Goal: Obtain resource: Obtain resource

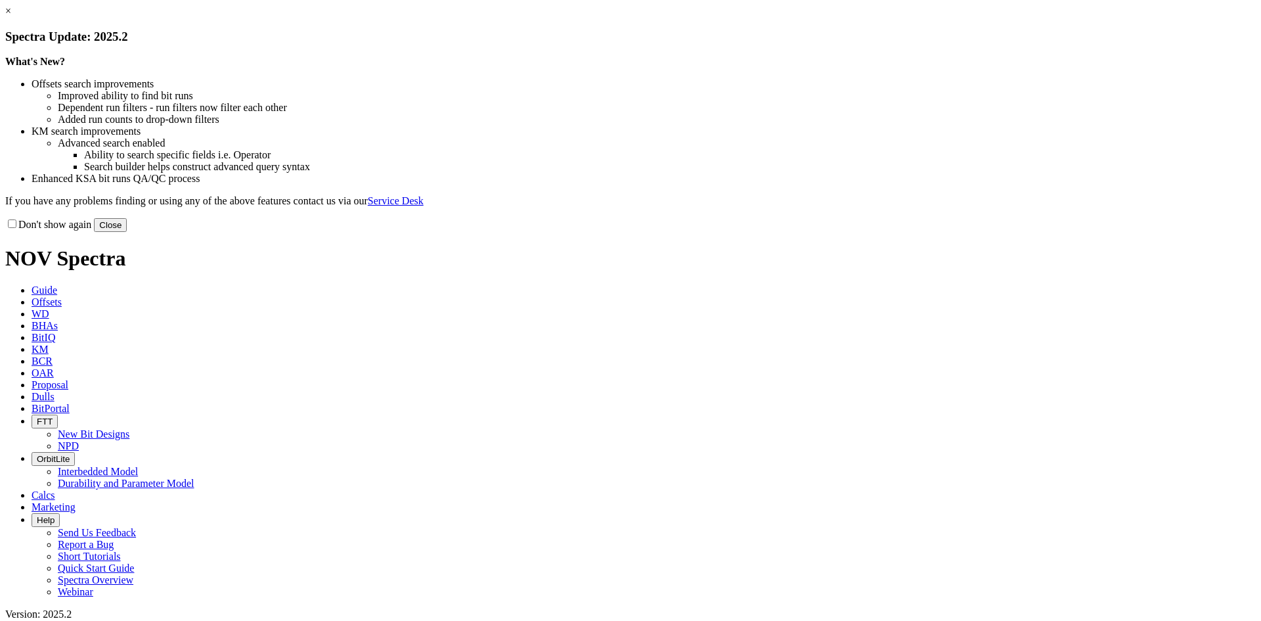
drag, startPoint x: 914, startPoint y: 106, endPoint x: 876, endPoint y: 100, distance: 38.5
click at [11, 16] on link "×" at bounding box center [8, 10] width 6 height 11
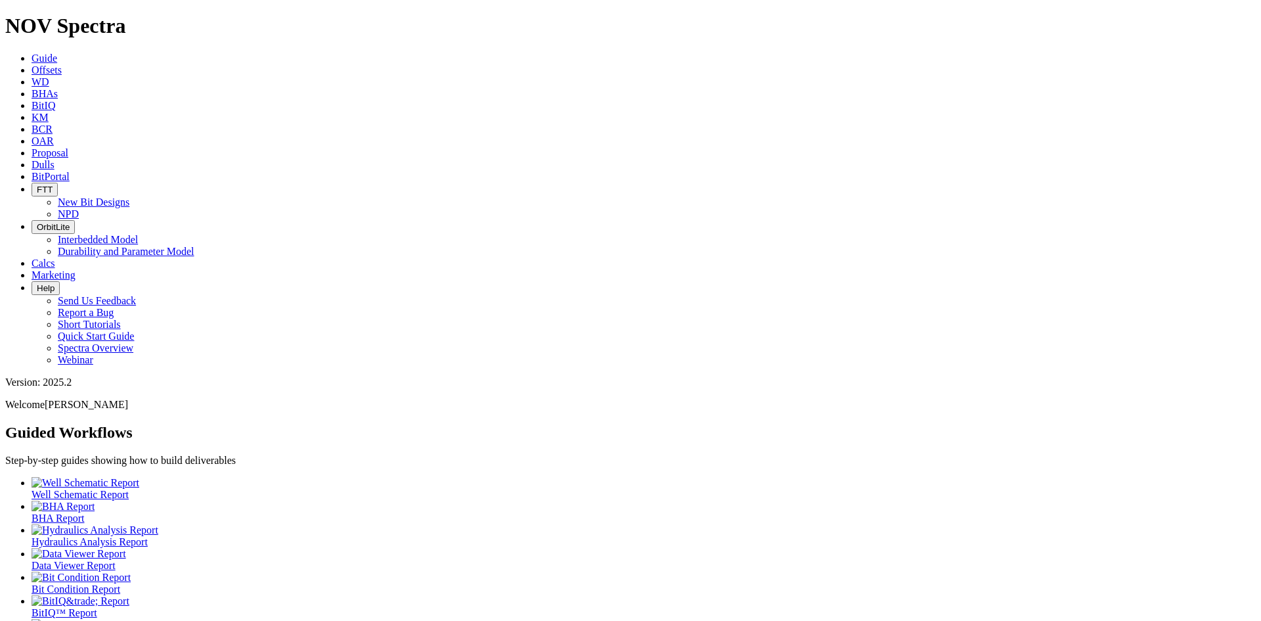
click at [62, 64] on span "Offsets" at bounding box center [47, 69] width 30 height 11
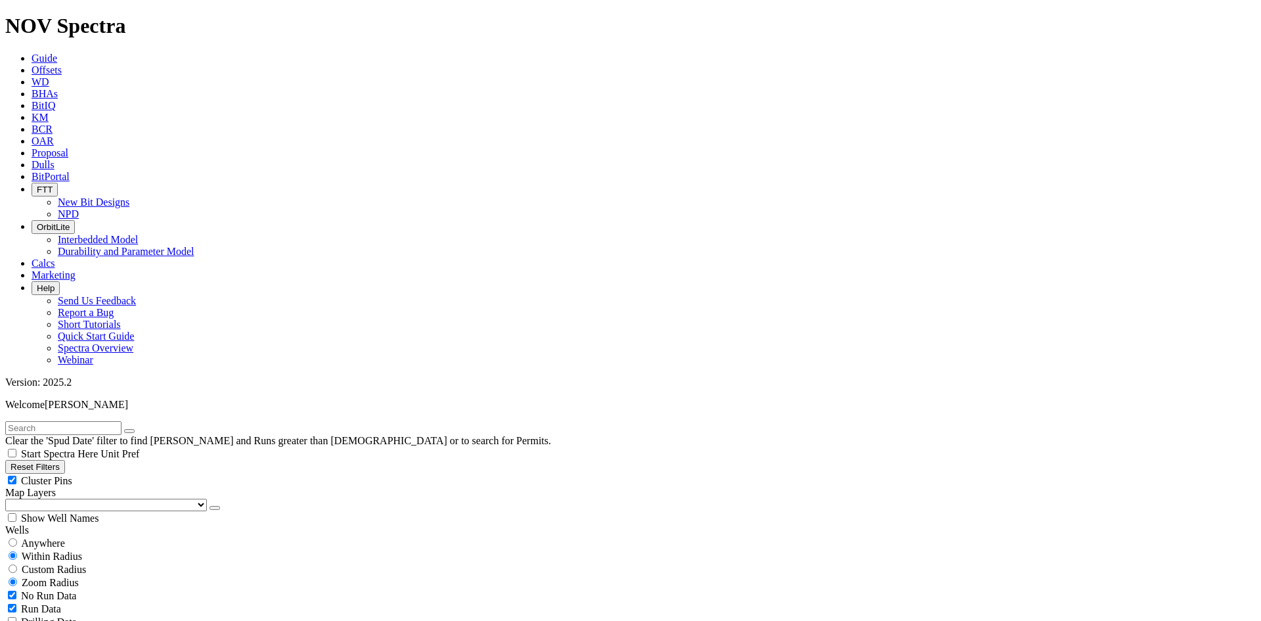
scroll to position [263, 0]
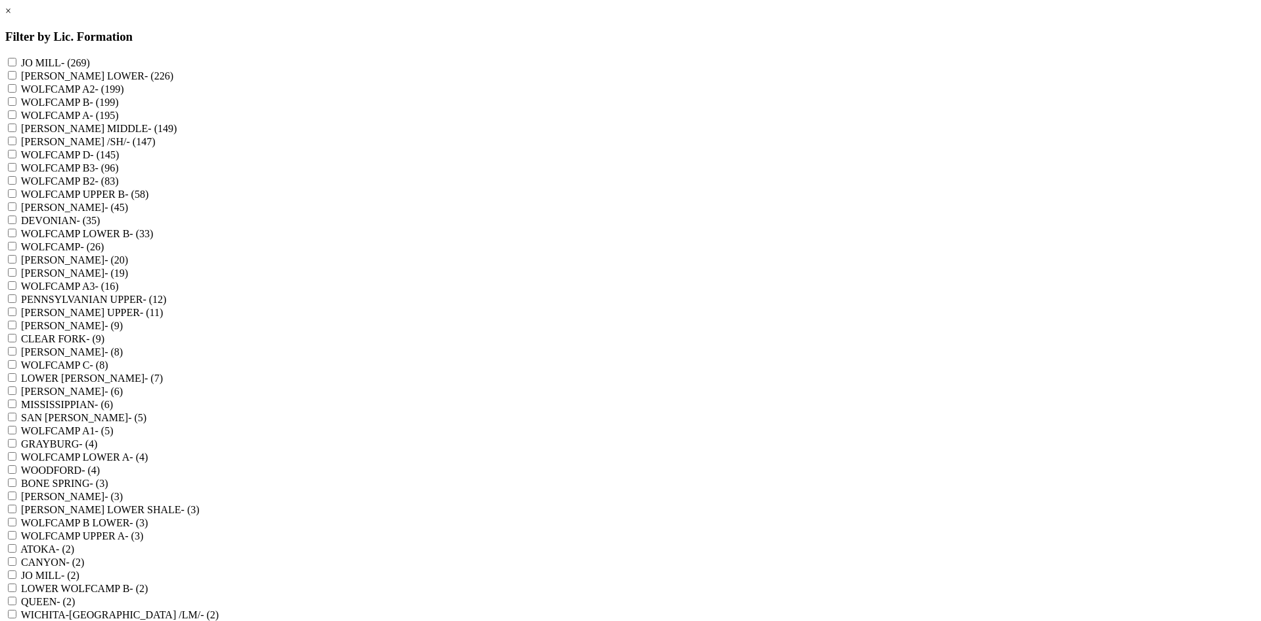
click at [11, 16] on link "×" at bounding box center [8, 10] width 6 height 11
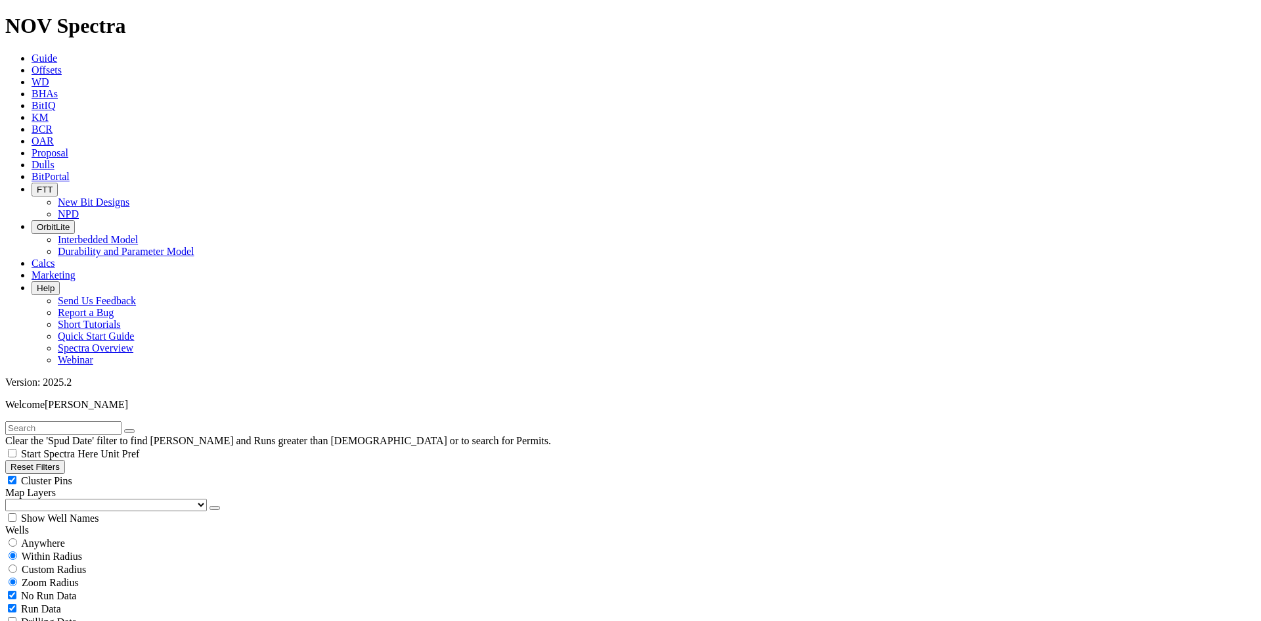
scroll to position [214401, 0]
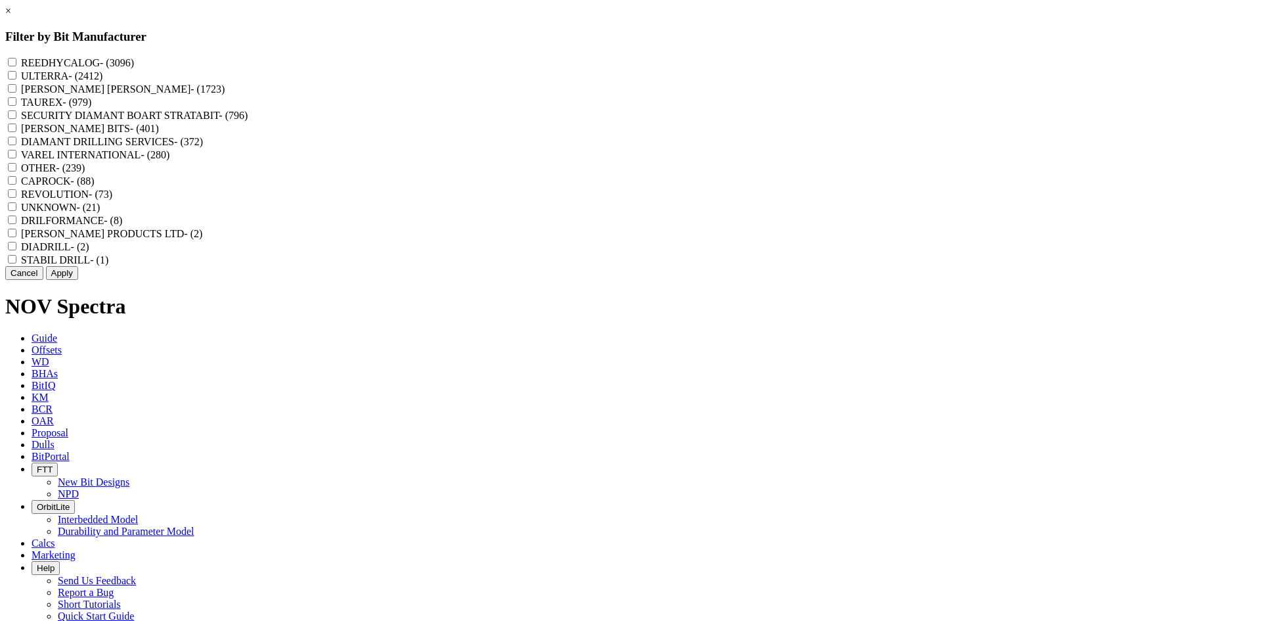
click at [134, 64] on label "REEDHYCALOG - (3096)" at bounding box center [77, 62] width 113 height 11
click at [16, 64] on input "REEDHYCALOG - (3096)" at bounding box center [12, 62] width 9 height 9
checkbox input "true"
click at [11, 16] on link "×" at bounding box center [8, 10] width 6 height 11
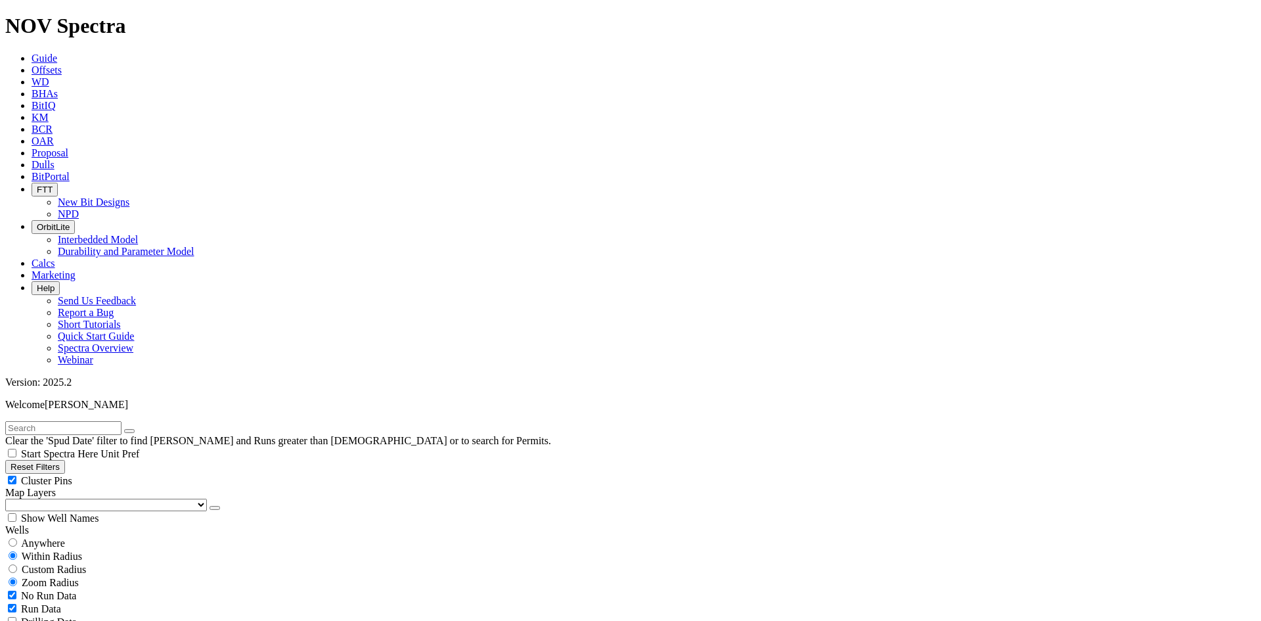
scroll to position [591, 0]
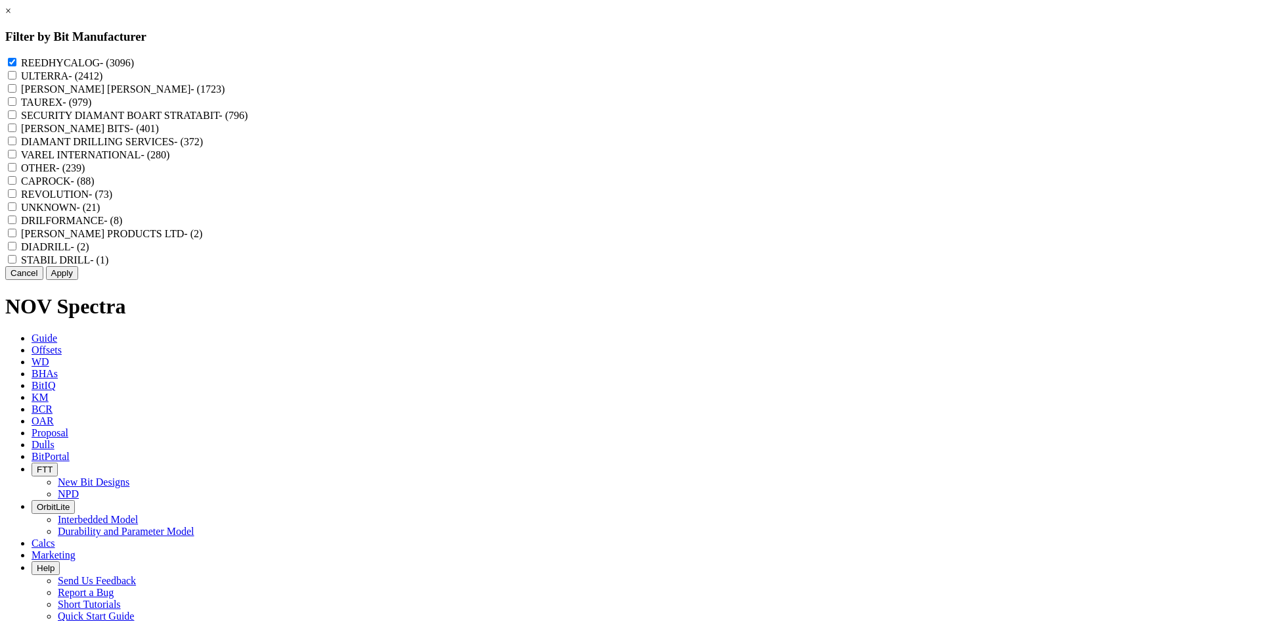
click at [78, 280] on button "Apply" at bounding box center [62, 273] width 32 height 14
checkbox input "false"
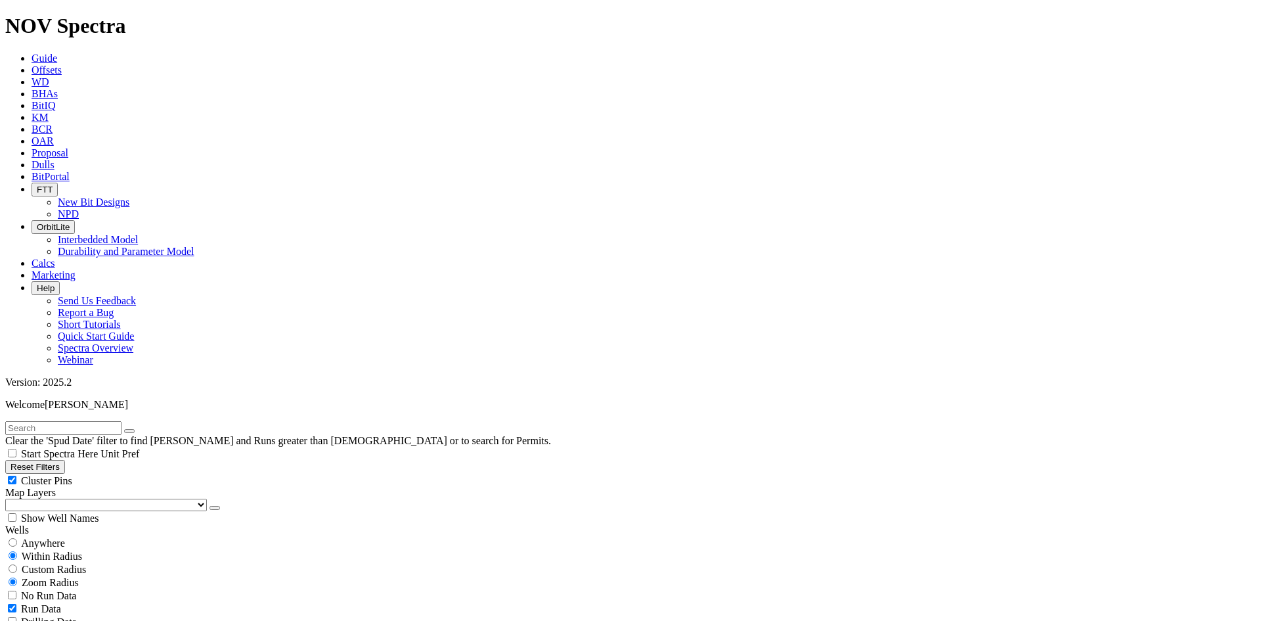
scroll to position [180078, 0]
select select "? number:8.5 ?"
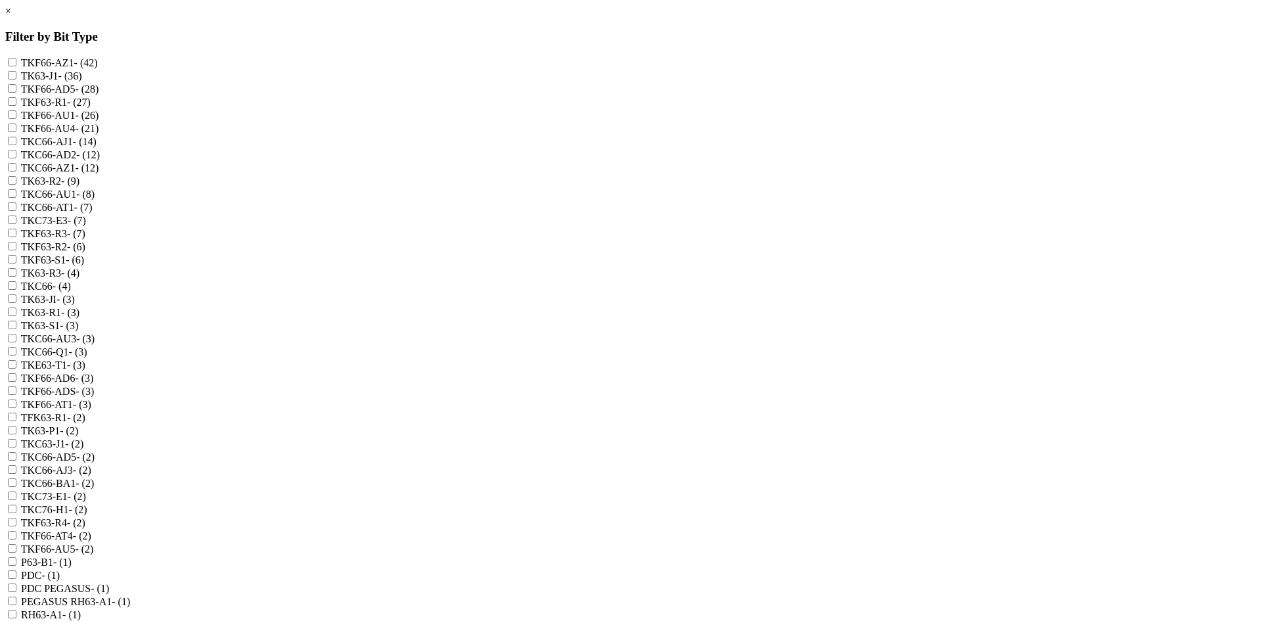
click at [11, 16] on link "×" at bounding box center [8, 10] width 6 height 11
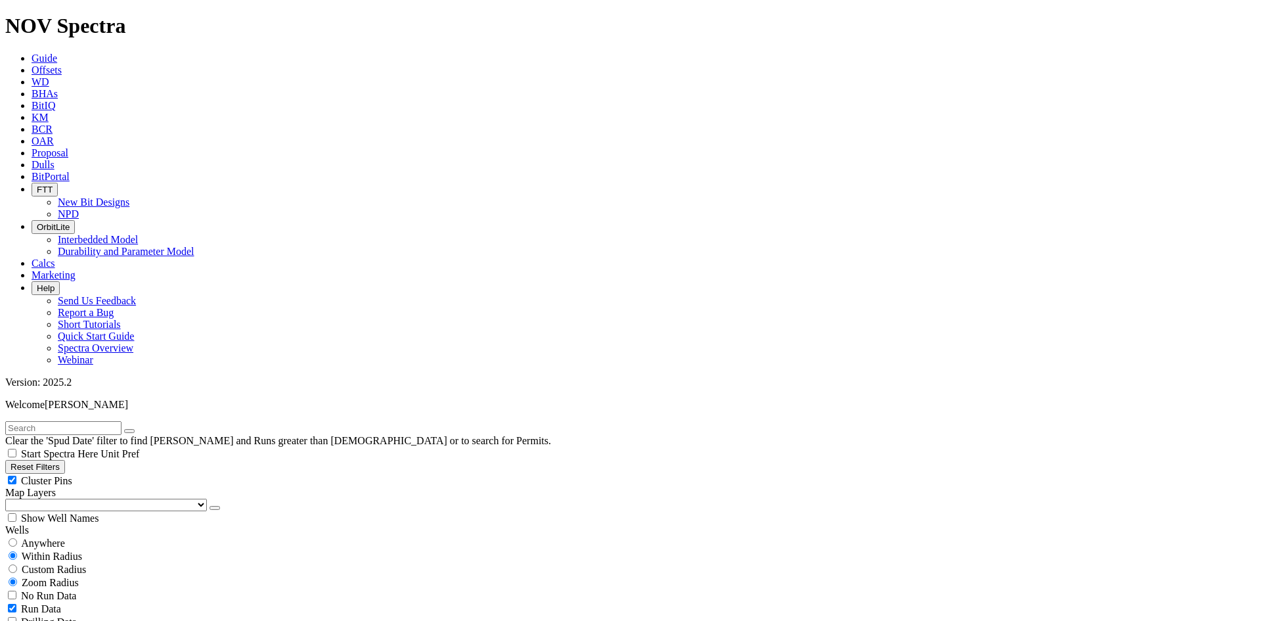
scroll to position [460, 0]
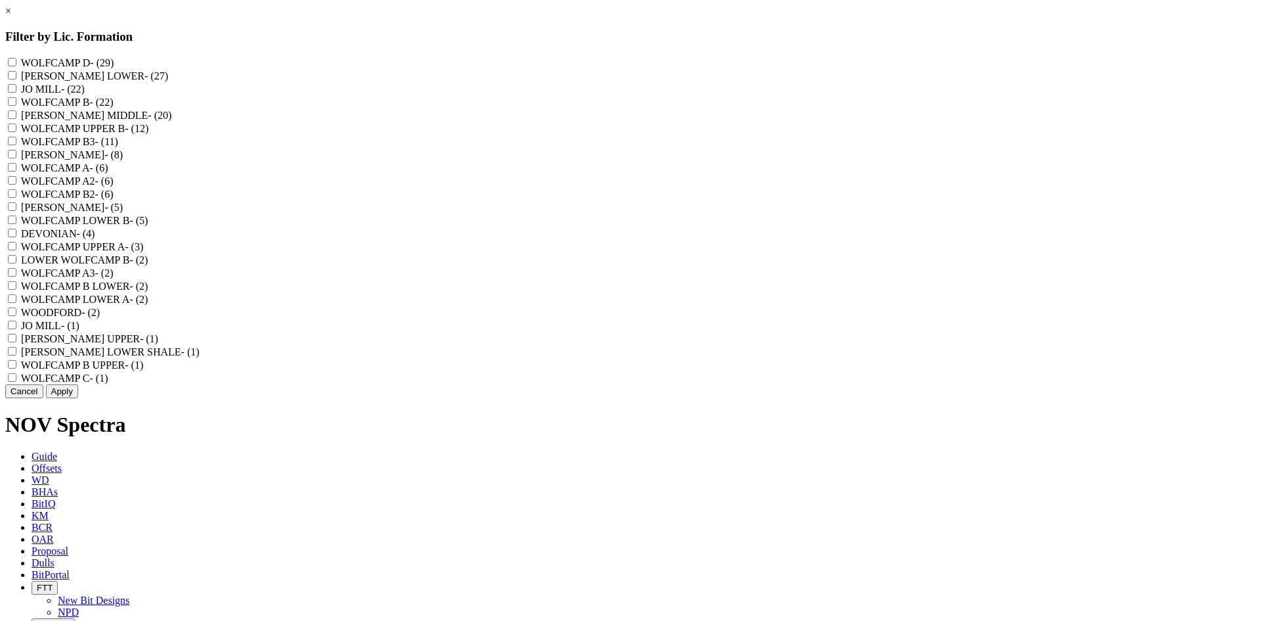
click at [11, 16] on link "×" at bounding box center [8, 10] width 6 height 11
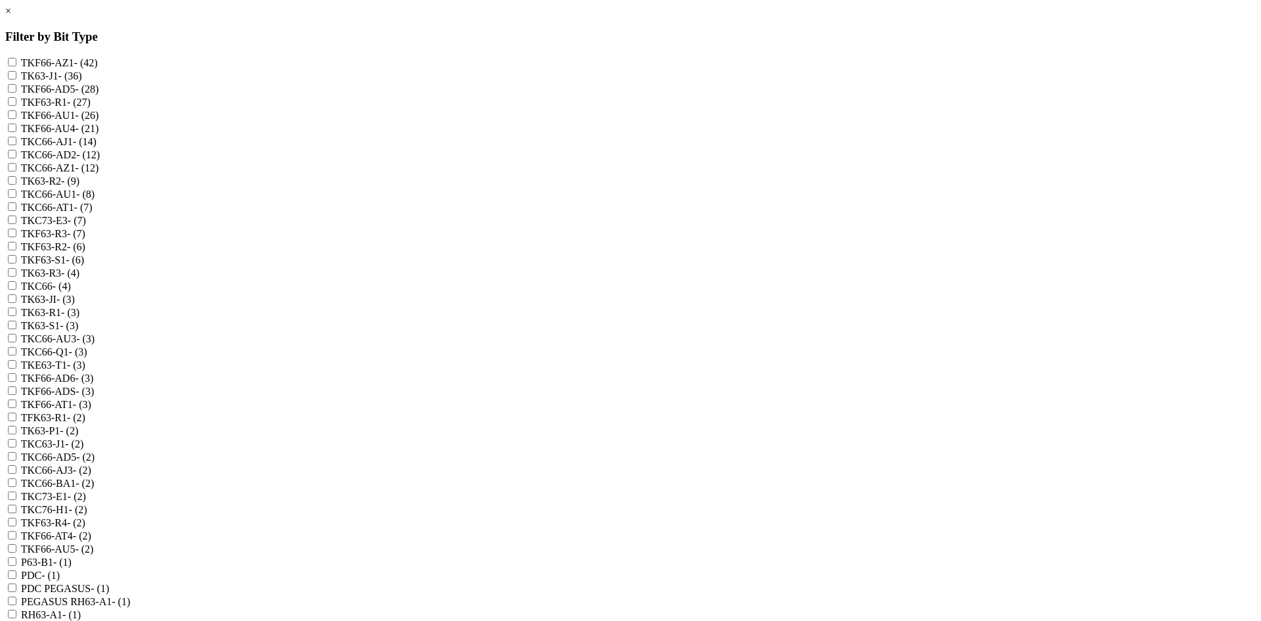
click at [84, 265] on label "TKF63-S1 - (6)" at bounding box center [52, 259] width 63 height 11
click at [16, 263] on input "TKF63-S1 - (6)" at bounding box center [12, 259] width 9 height 9
checkbox input "true"
click at [79, 331] on label "TK63-S1 - (3)" at bounding box center [50, 325] width 58 height 11
click at [16, 329] on input "TK63-S1 - (3)" at bounding box center [12, 325] width 9 height 9
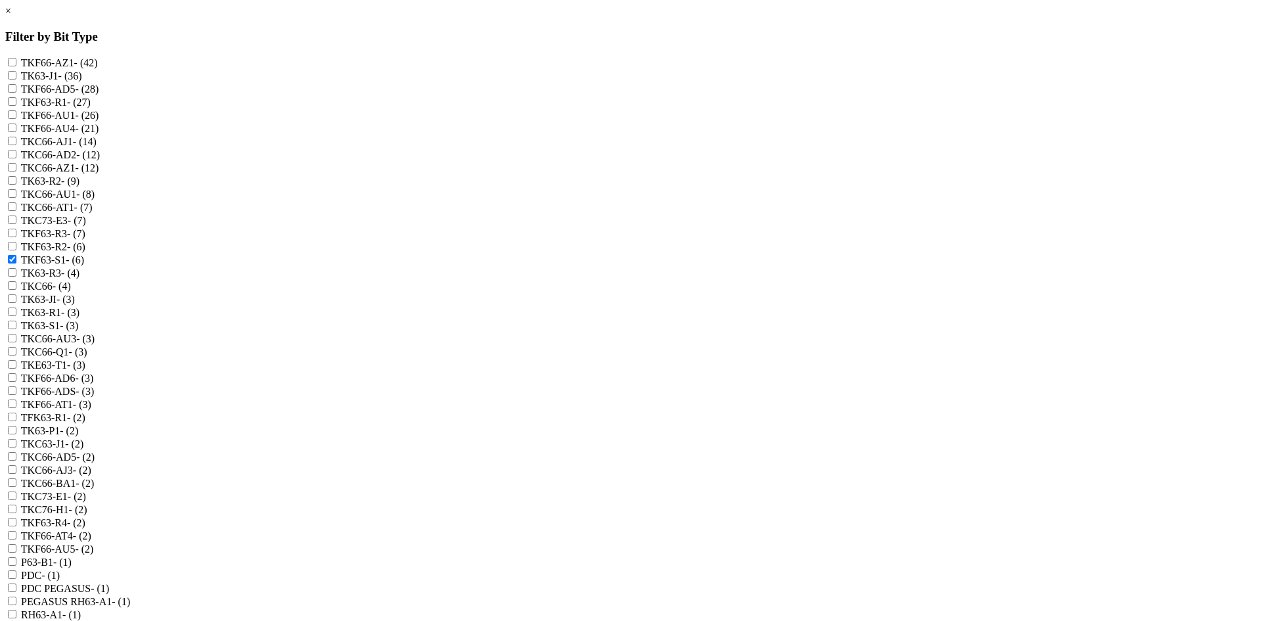
checkbox input "true"
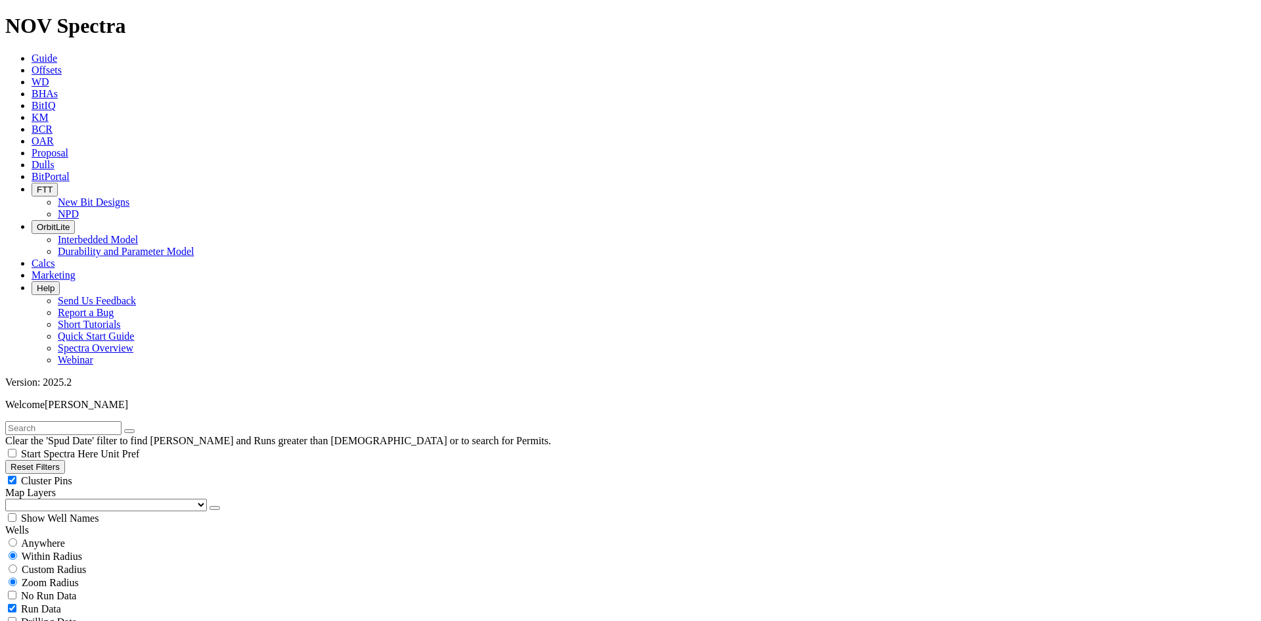
scroll to position [543, 0]
click at [72, 475] on span "Cluster Pins" at bounding box center [46, 480] width 51 height 11
checkbox input "false"
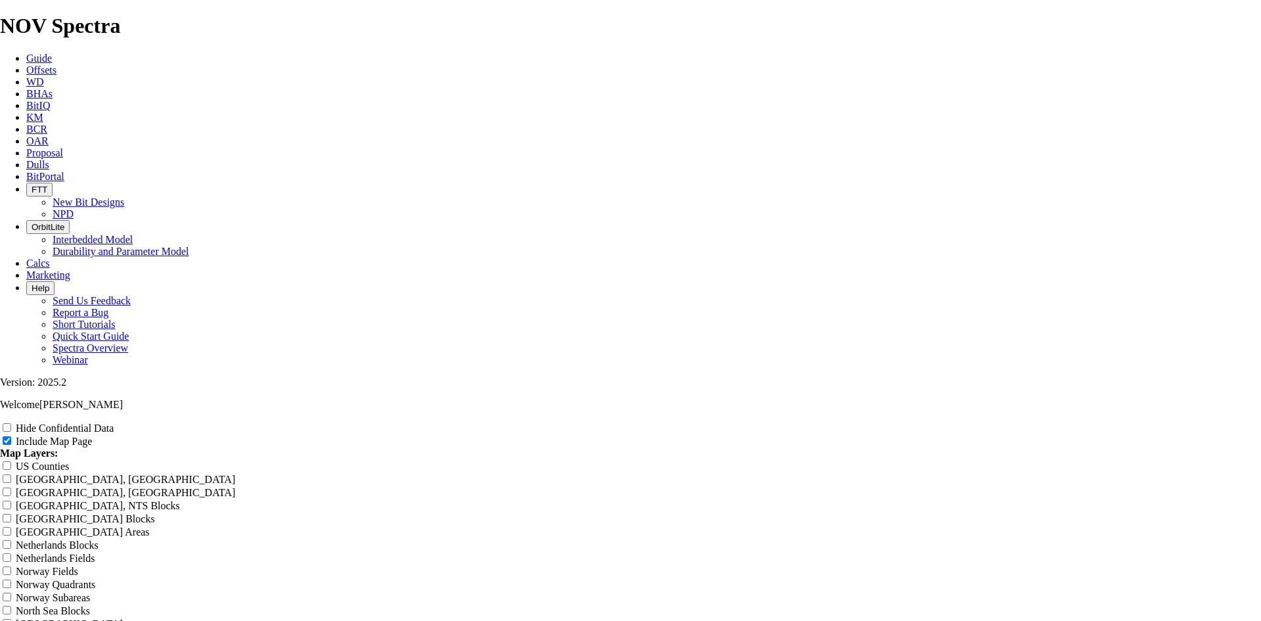
drag, startPoint x: 1200, startPoint y: 49, endPoint x: 1190, endPoint y: 63, distance: 17.0
click at [114, 422] on label "Hide Confidential Data" at bounding box center [65, 427] width 98 height 11
click at [11, 423] on input "Hide Confidential Data" at bounding box center [7, 427] width 9 height 9
checkbox input "true"
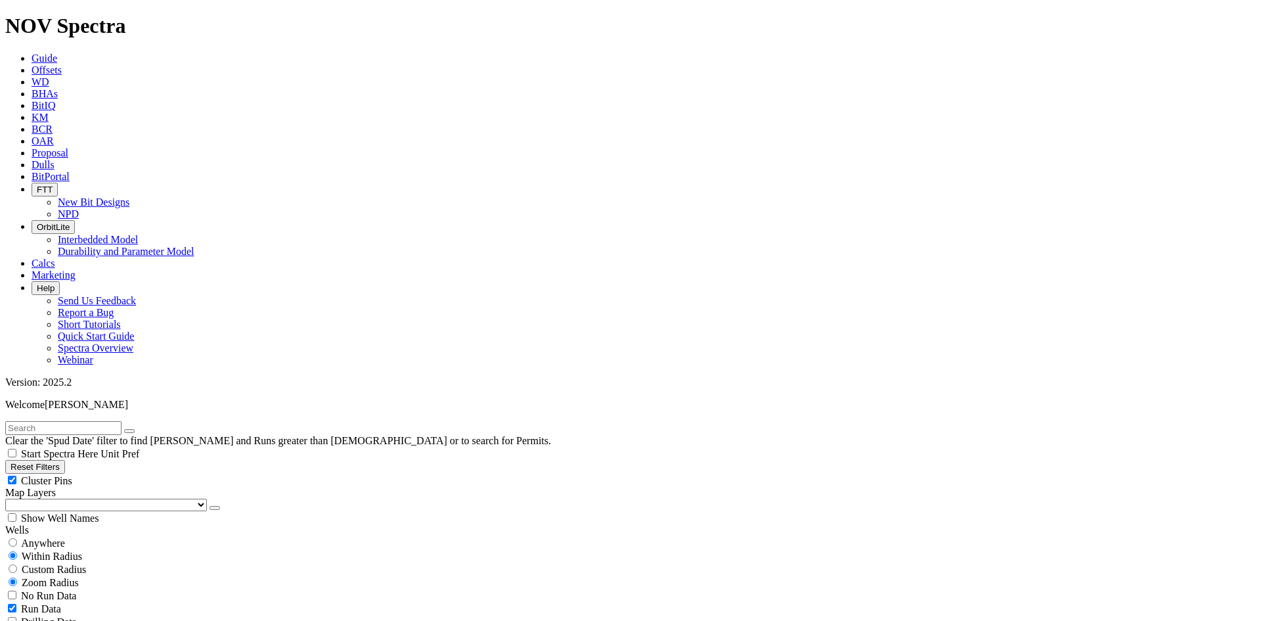
scroll to position [66, 0]
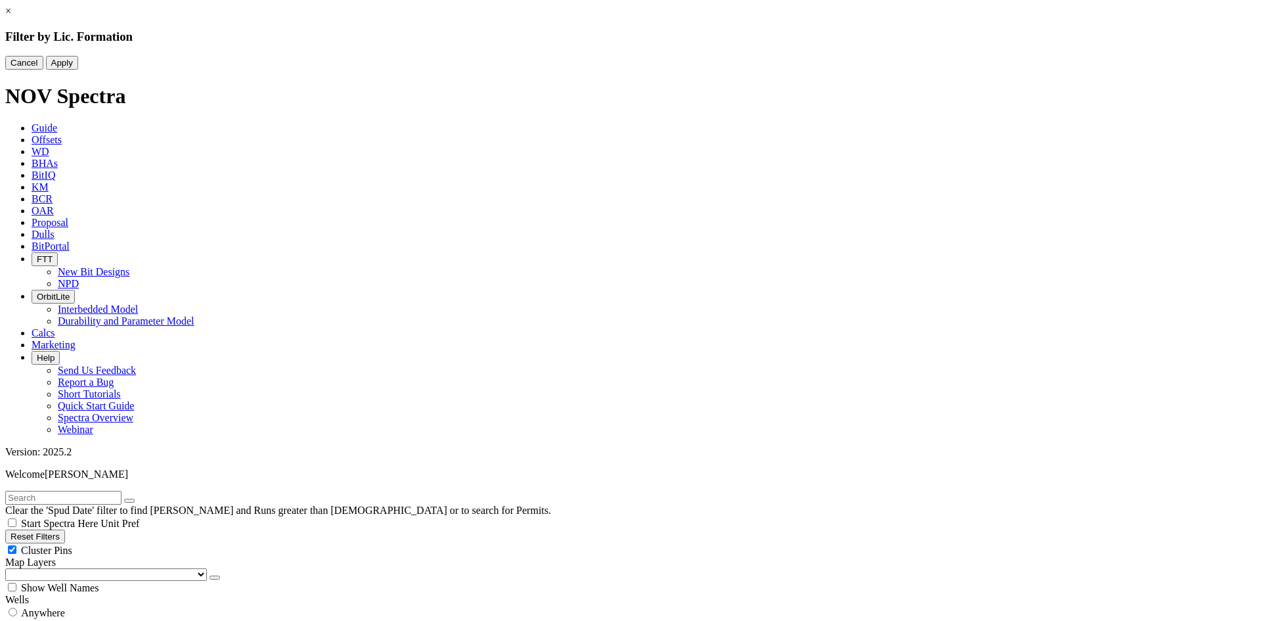
click at [11, 16] on link "×" at bounding box center [8, 10] width 6 height 11
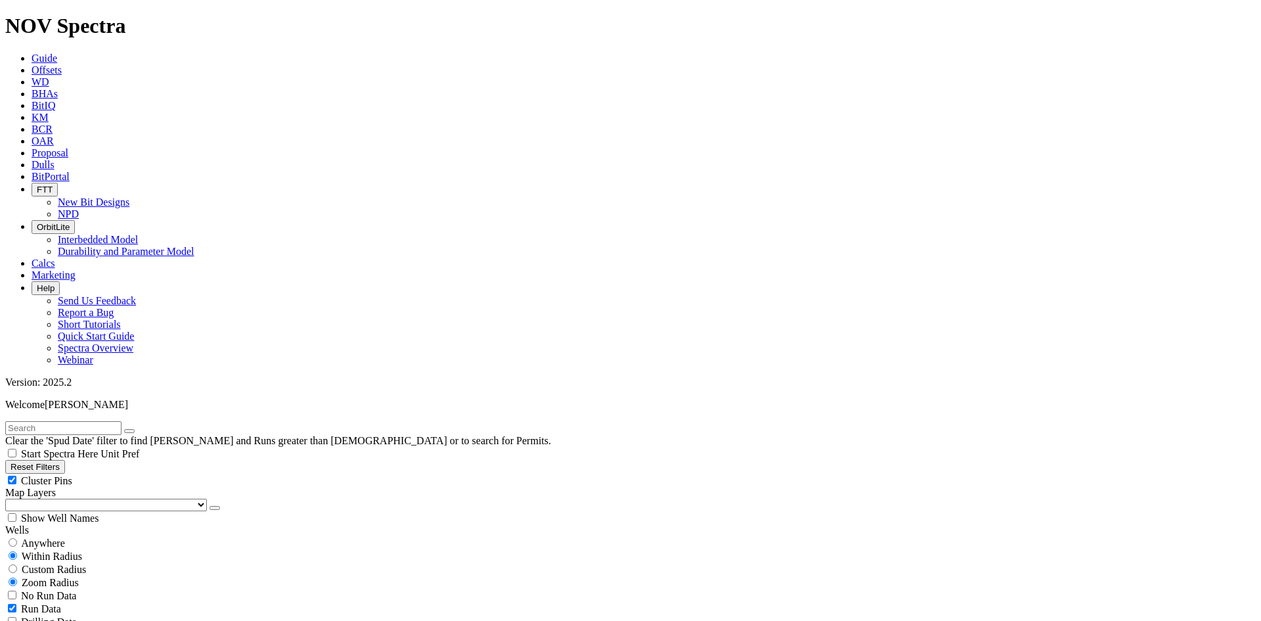
scroll to position [0, 0]
